Goal: Transaction & Acquisition: Obtain resource

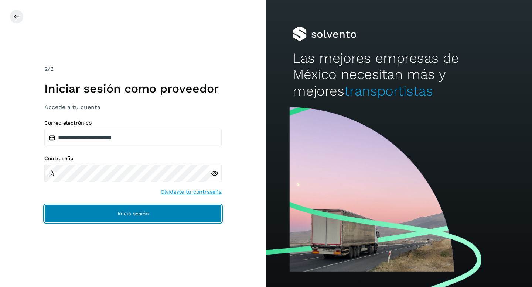
click at [136, 216] on span "Inicia sesión" at bounding box center [132, 213] width 31 height 5
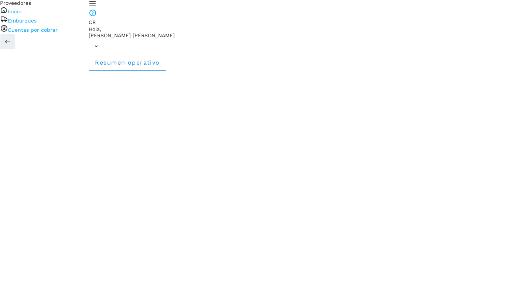
click at [57, 33] on link "Cuentas por cobrar" at bounding box center [33, 30] width 50 height 6
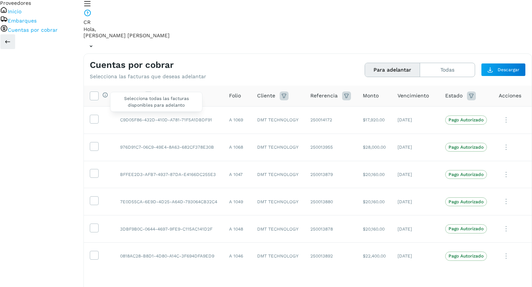
click at [108, 92] on div "Selecciona todas las facturas disponibles para adelanto" at bounding box center [104, 96] width 10 height 8
click at [98, 92] on icon at bounding box center [94, 96] width 8 height 8
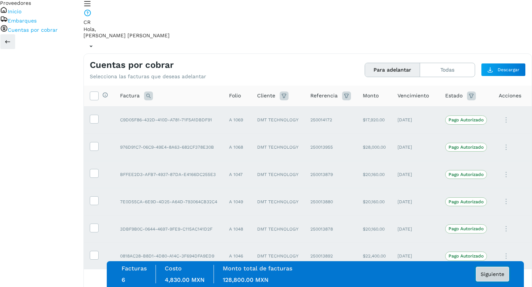
click at [490, 276] on span "Siguiente" at bounding box center [493, 274] width 24 height 5
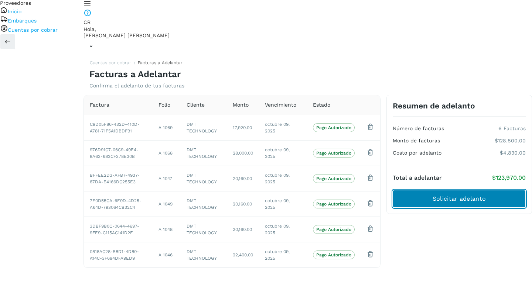
click at [436, 190] on button "Solicitar adelanto" at bounding box center [459, 199] width 133 height 18
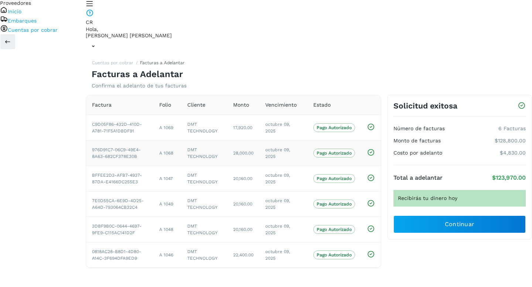
scroll to position [17, 0]
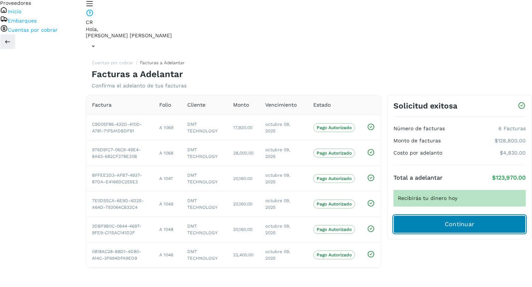
click at [435, 216] on button "Continuar" at bounding box center [459, 225] width 132 height 18
